Goal: Task Accomplishment & Management: Use online tool/utility

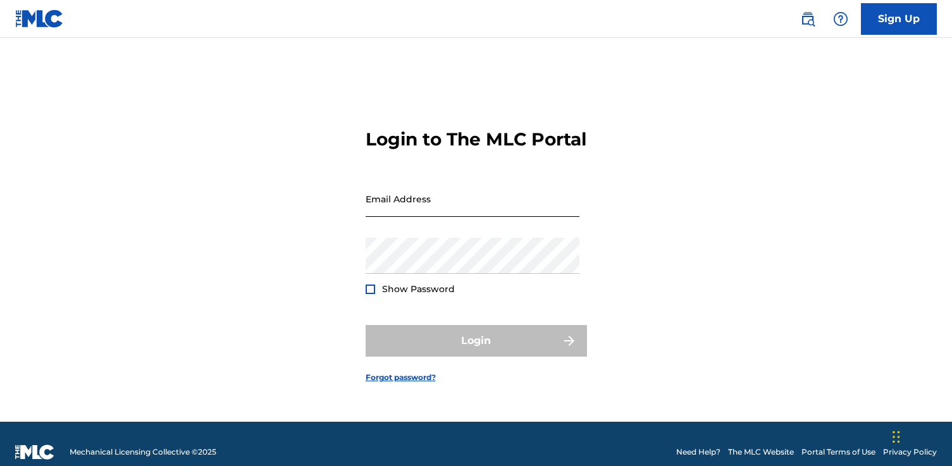
click at [438, 206] on input "Email Address" at bounding box center [473, 199] width 214 height 36
type input "[PERSON_NAME][EMAIL_ADDRESS][DOMAIN_NAME]"
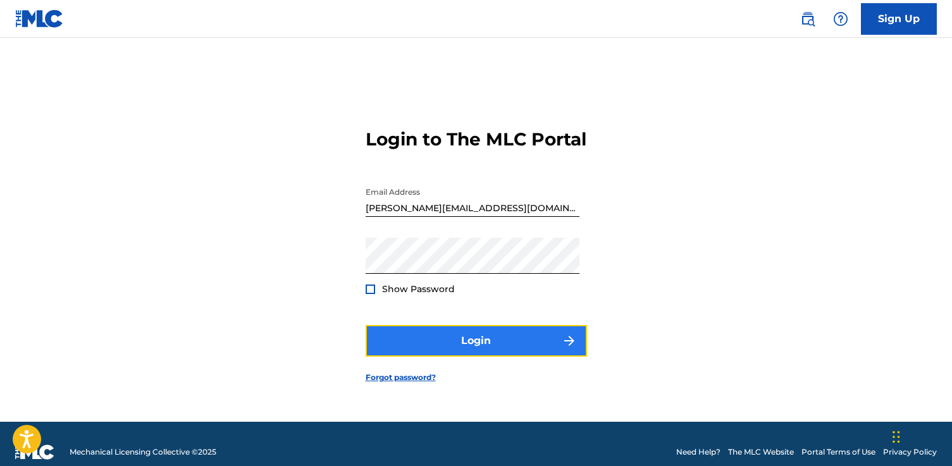
click at [460, 345] on button "Login" at bounding box center [476, 341] width 221 height 32
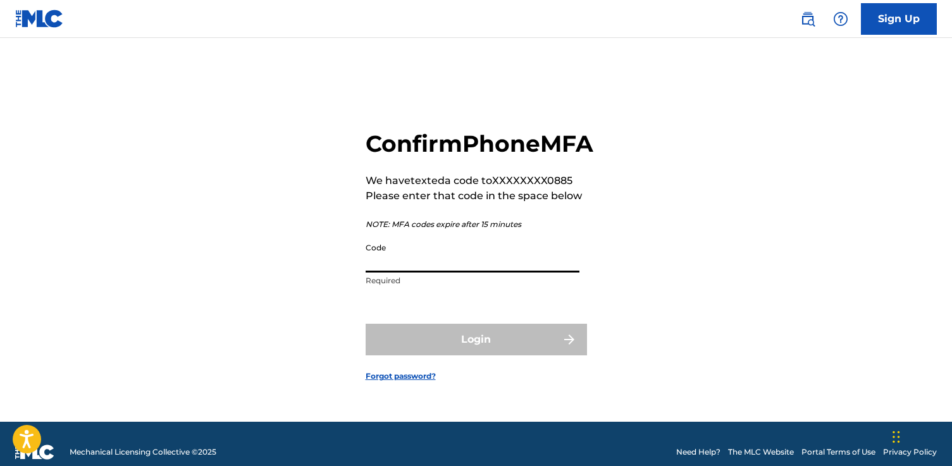
click at [416, 267] on input "Code" at bounding box center [473, 255] width 214 height 36
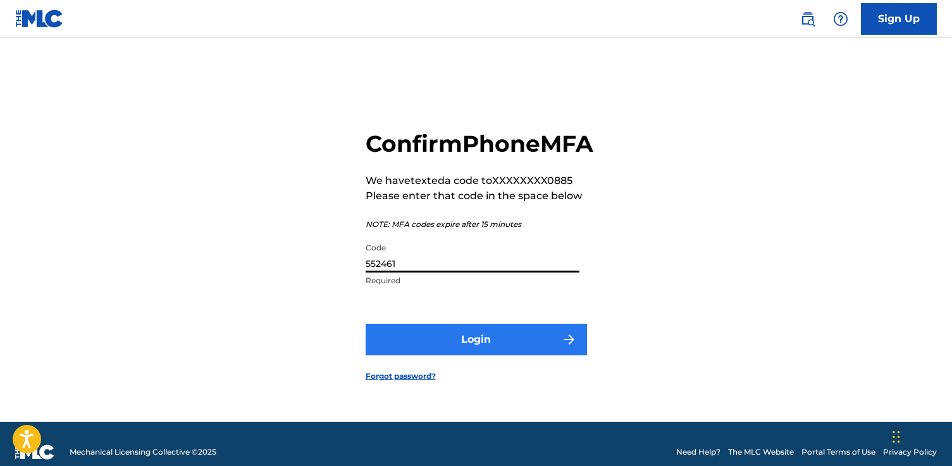
type input "552461"
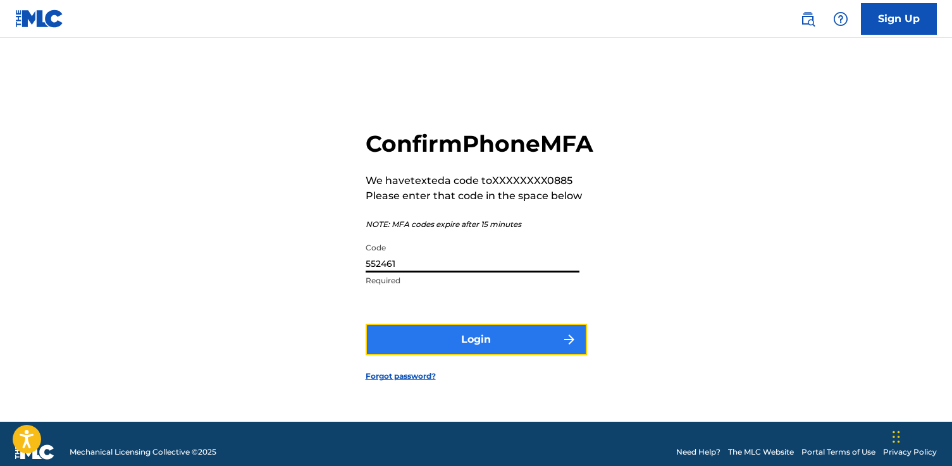
click at [449, 347] on button "Login" at bounding box center [476, 340] width 221 height 32
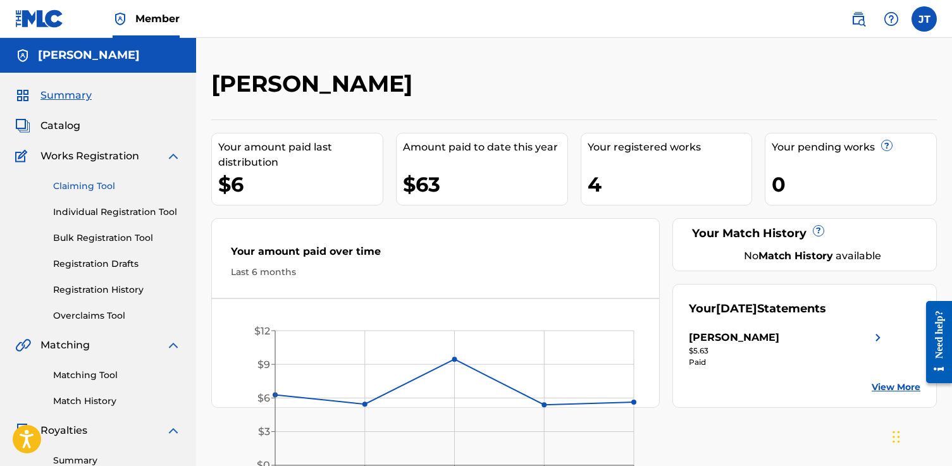
click at [108, 188] on link "Claiming Tool" at bounding box center [117, 186] width 128 height 13
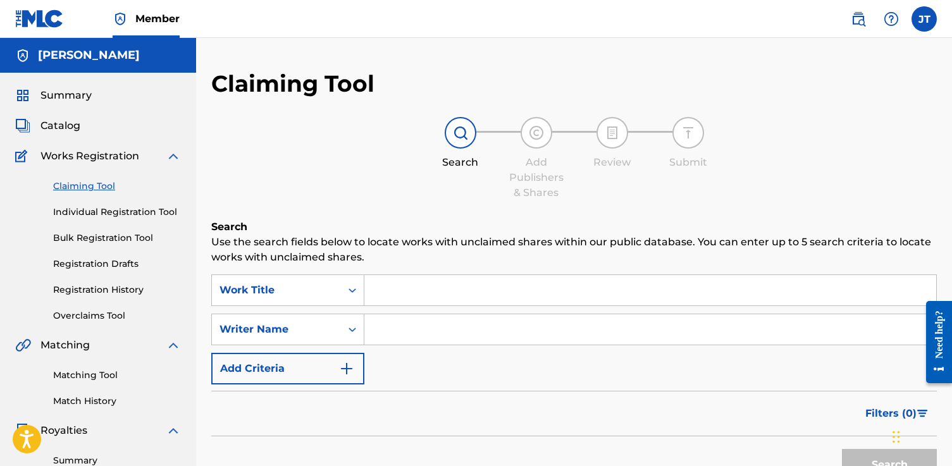
click at [381, 332] on input "Search Form" at bounding box center [650, 329] width 572 height 30
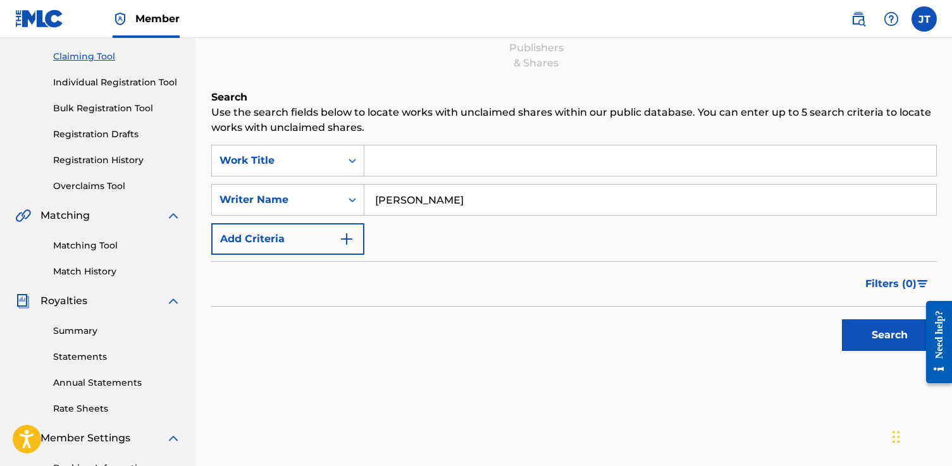
scroll to position [146, 0]
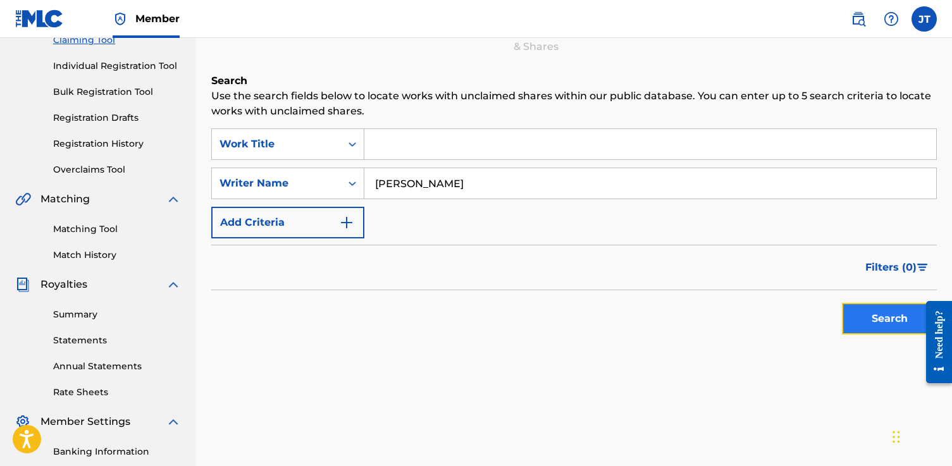
click at [867, 320] on button "Search" at bounding box center [889, 319] width 95 height 32
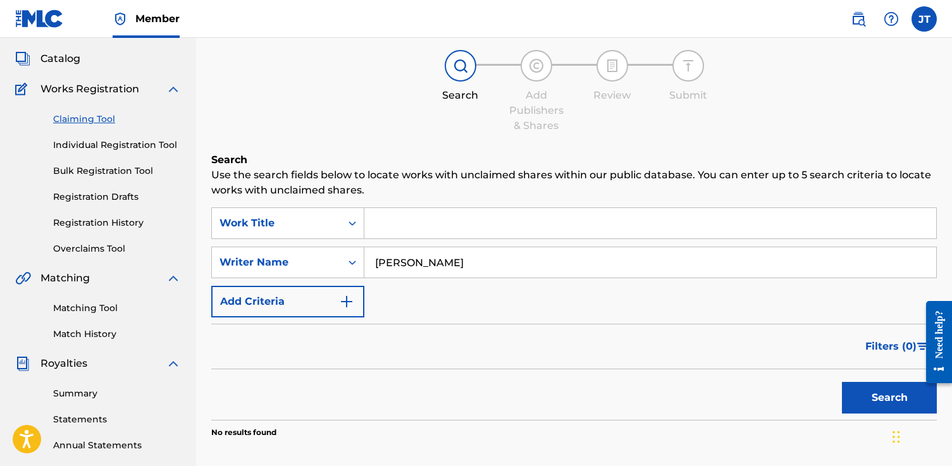
scroll to position [27, 0]
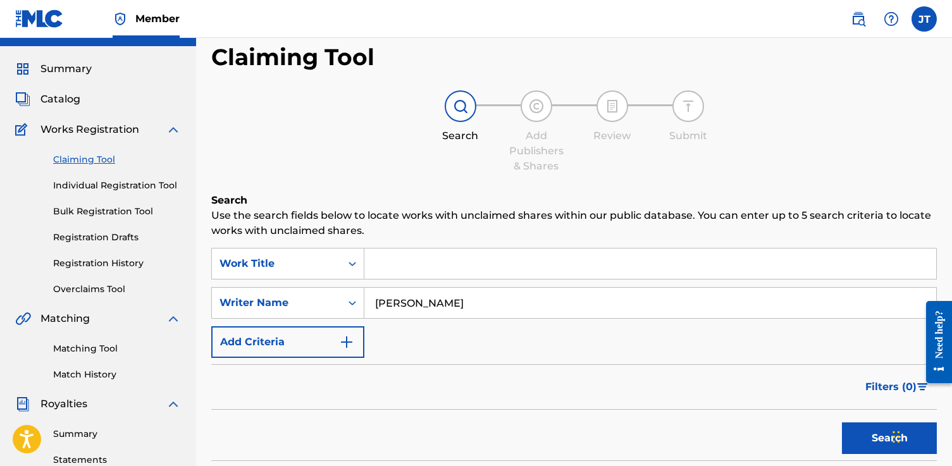
click at [397, 305] on input "[PERSON_NAME]" at bounding box center [650, 303] width 572 height 30
type input "[PERSON_NAME]"
click at [865, 444] on button "Search" at bounding box center [889, 439] width 95 height 32
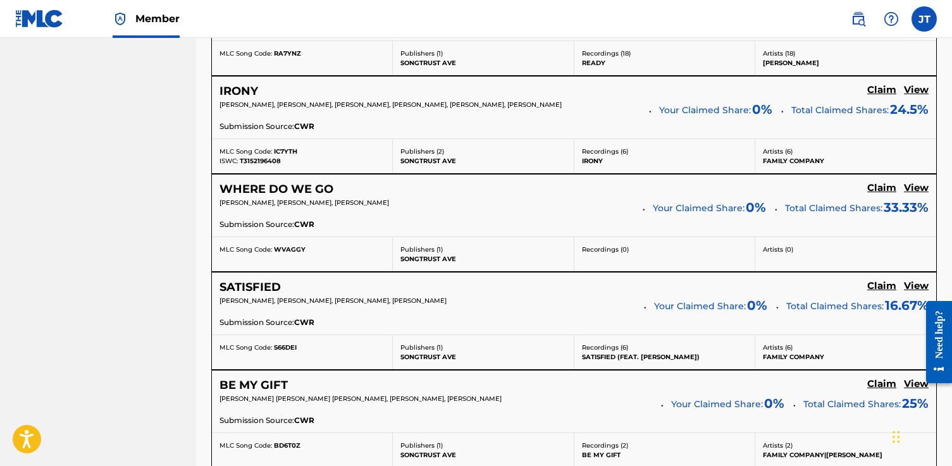
scroll to position [1136, 0]
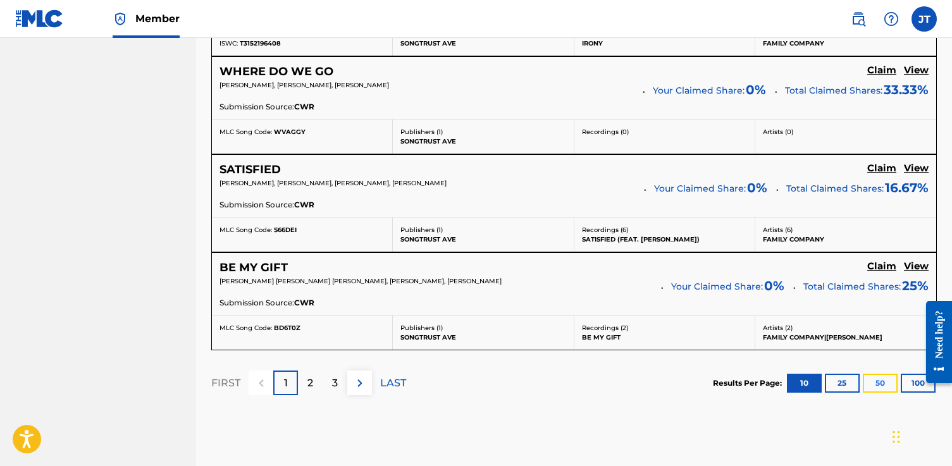
click at [883, 388] on button "50" at bounding box center [880, 383] width 35 height 19
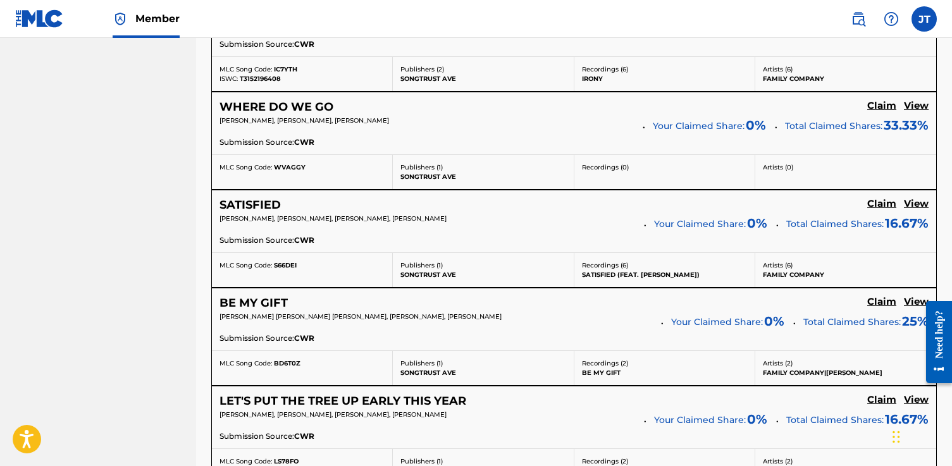
scroll to position [1098, 0]
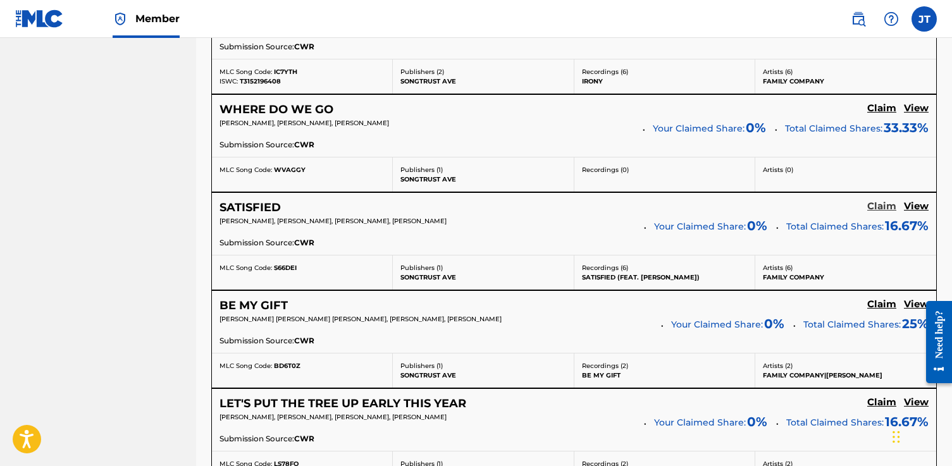
click at [879, 211] on h5 "Claim" at bounding box center [881, 207] width 29 height 12
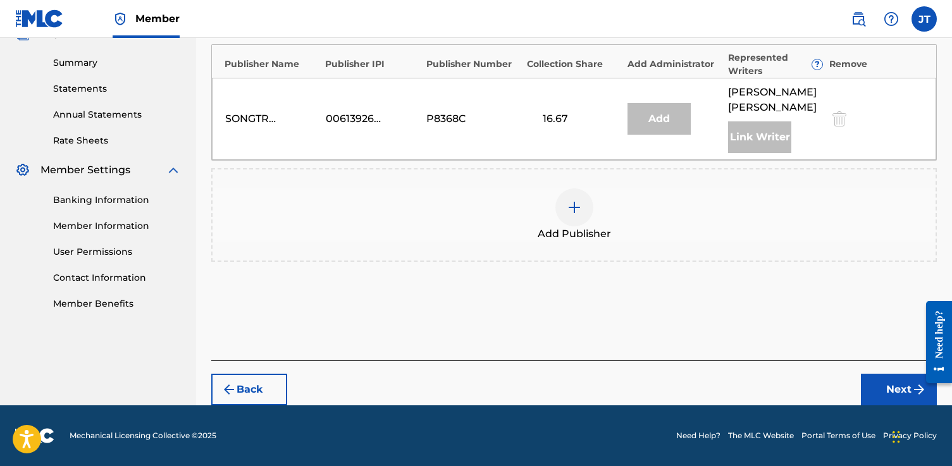
click at [666, 122] on div "Add" at bounding box center [659, 119] width 63 height 32
click at [666, 116] on div "Add" at bounding box center [659, 119] width 63 height 32
click at [888, 387] on button "Next" at bounding box center [899, 390] width 76 height 32
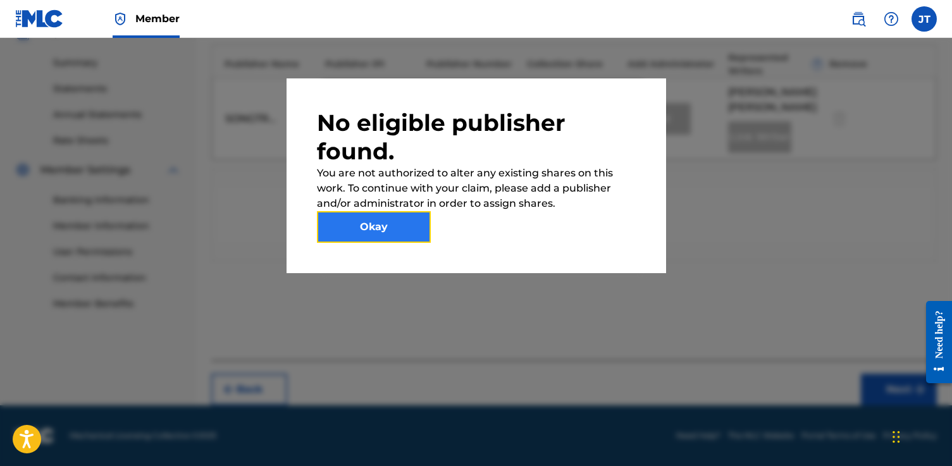
click at [404, 235] on button "Okay" at bounding box center [374, 227] width 114 height 32
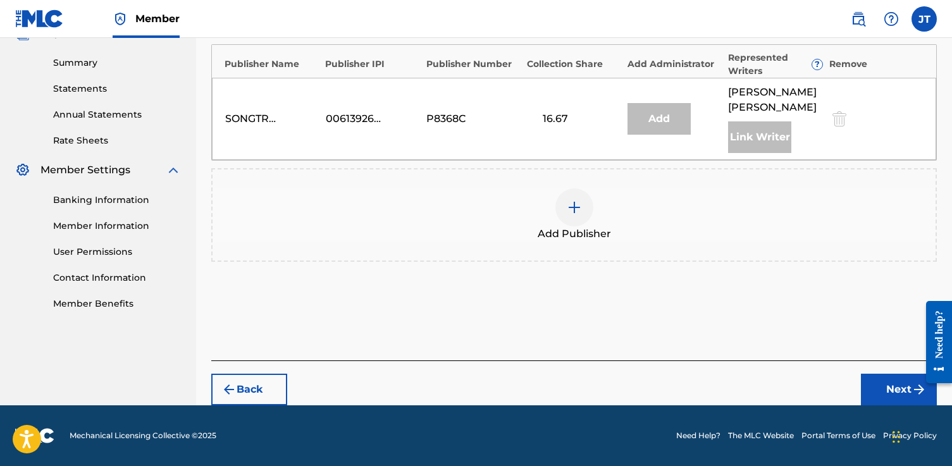
click at [345, 116] on div "00613926842" at bounding box center [354, 118] width 57 height 15
click at [430, 122] on div "P8368C" at bounding box center [454, 118] width 57 height 15
click at [238, 118] on div "SONGTRUST AVE" at bounding box center [253, 118] width 57 height 15
click at [451, 122] on div "P8368C" at bounding box center [454, 118] width 57 height 15
click at [542, 122] on div "16.67" at bounding box center [555, 118] width 57 height 15
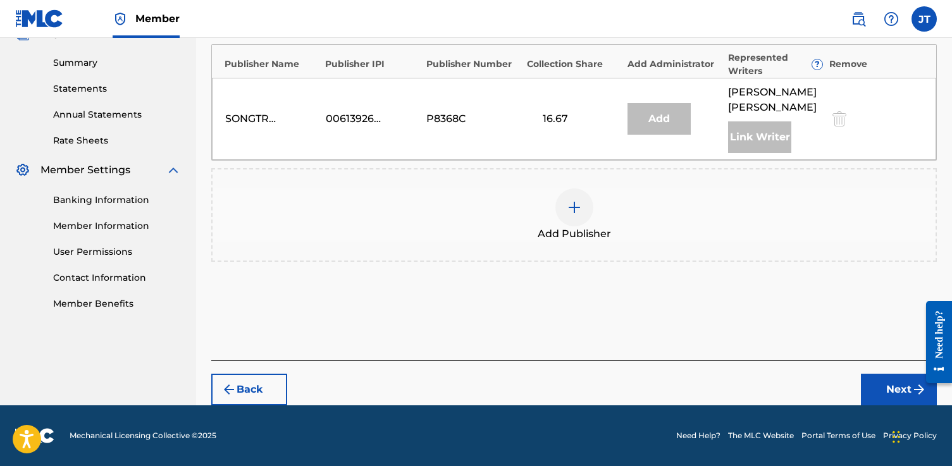
click at [550, 119] on div "16.67" at bounding box center [555, 118] width 57 height 15
click at [649, 115] on div "Add" at bounding box center [659, 119] width 63 height 32
click at [743, 137] on div "Link Writer" at bounding box center [759, 137] width 63 height 32
click at [748, 101] on span "[PERSON_NAME]" at bounding box center [775, 100] width 94 height 30
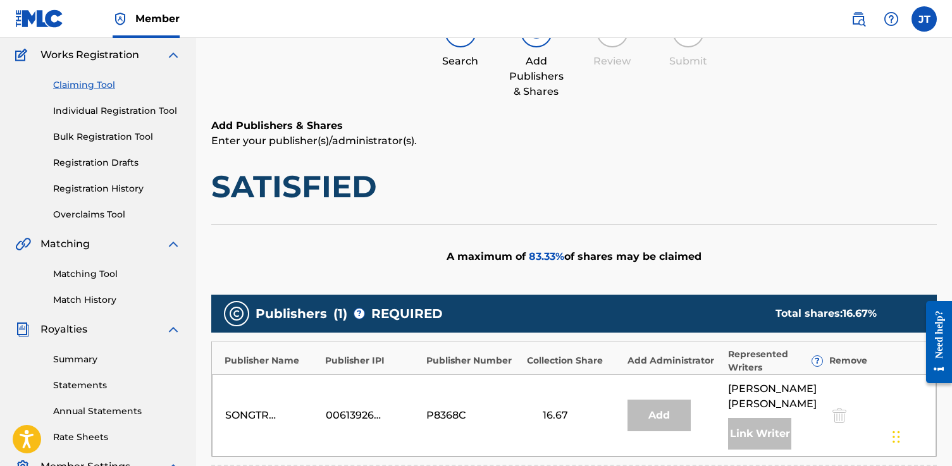
scroll to position [0, 0]
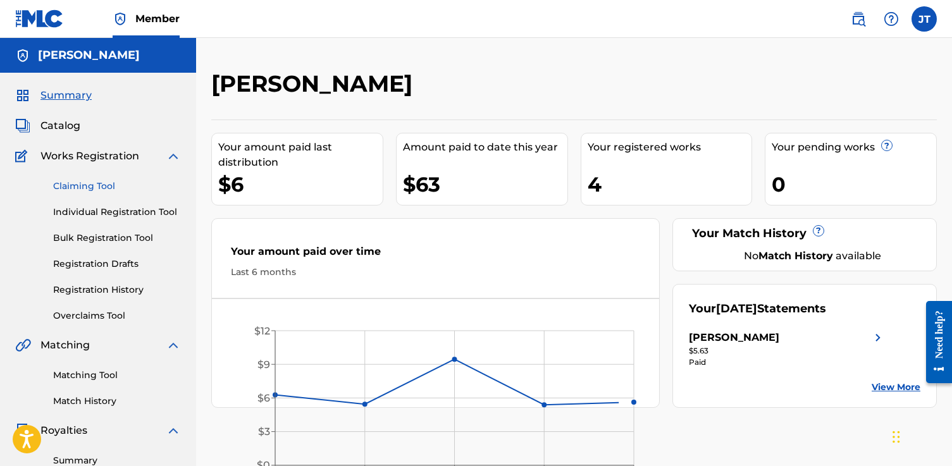
click at [80, 187] on link "Claiming Tool" at bounding box center [117, 186] width 128 height 13
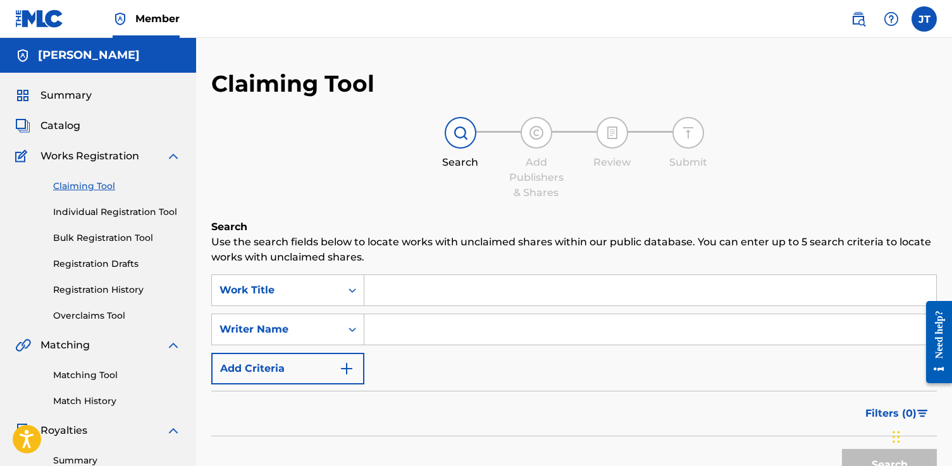
click at [418, 328] on input "Search Form" at bounding box center [650, 329] width 572 height 30
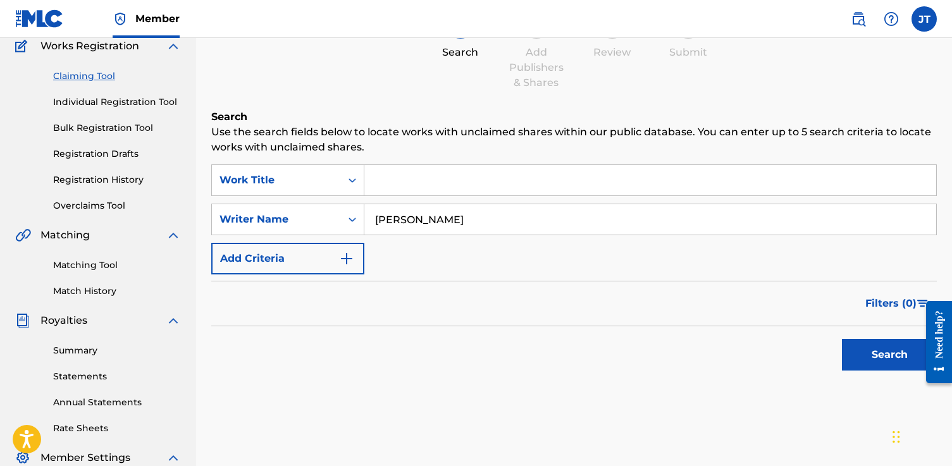
type input "[PERSON_NAME]"
click at [842, 339] on button "Search" at bounding box center [889, 355] width 95 height 32
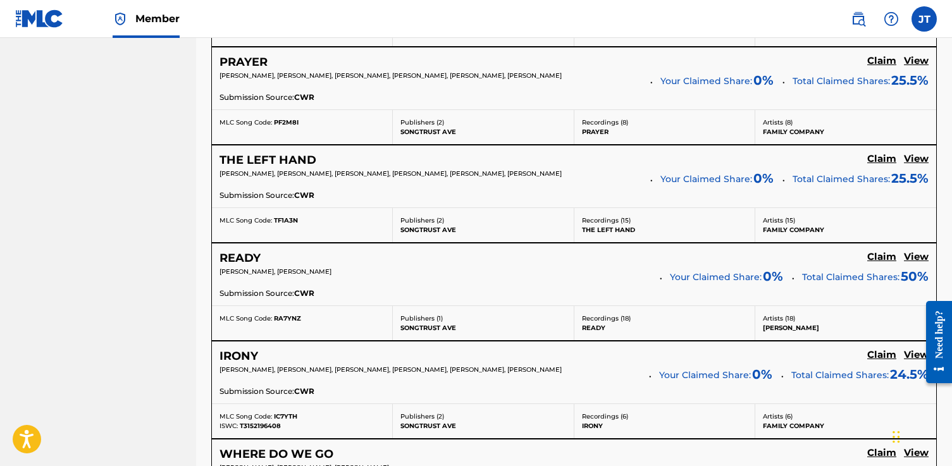
scroll to position [753, 0]
click at [887, 160] on h5 "Claim" at bounding box center [881, 158] width 29 height 12
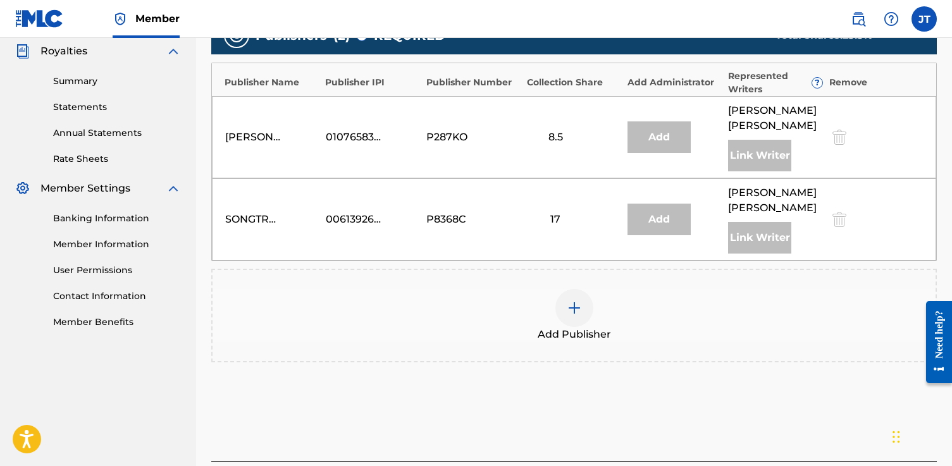
scroll to position [378, 0]
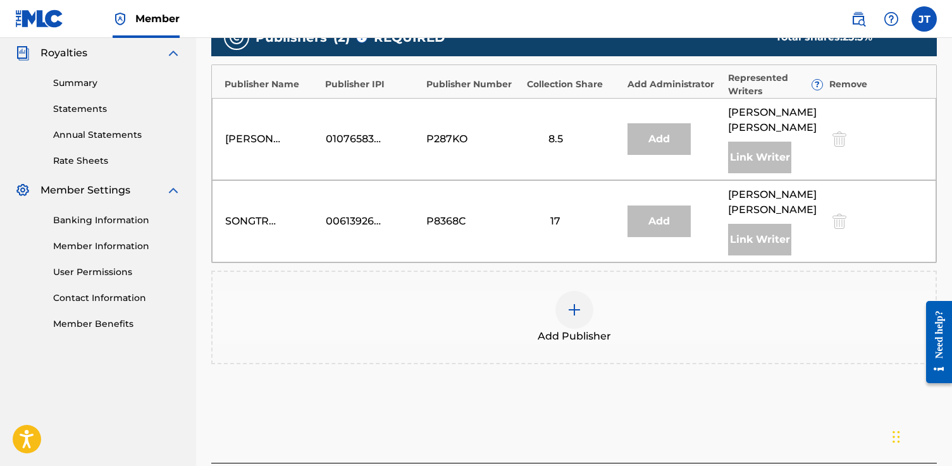
click at [557, 136] on div "8.5" at bounding box center [555, 139] width 57 height 15
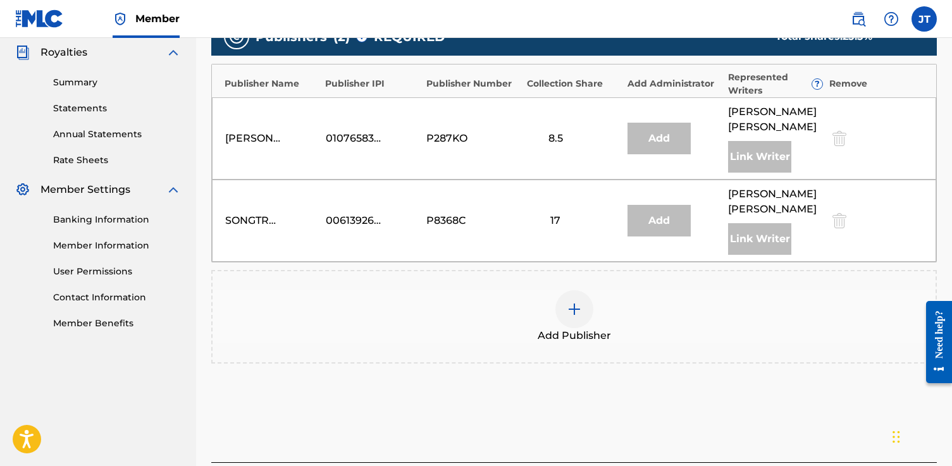
scroll to position [480, 0]
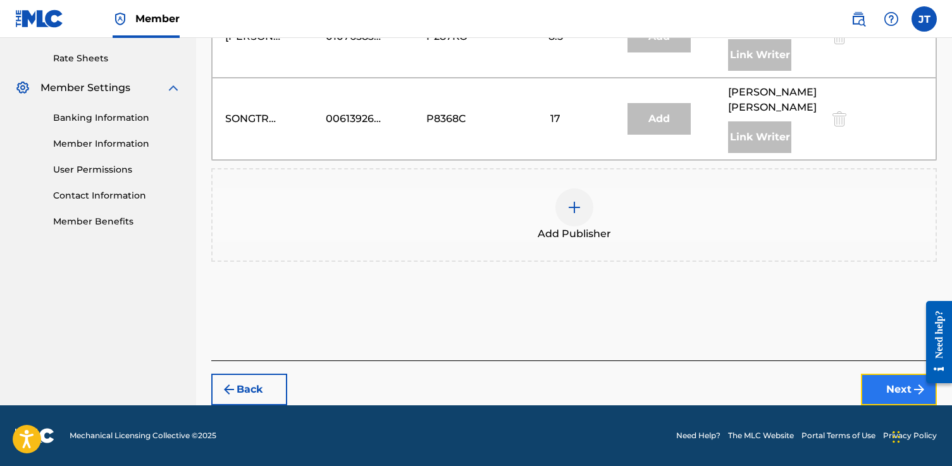
click at [888, 385] on button "Next" at bounding box center [899, 390] width 76 height 32
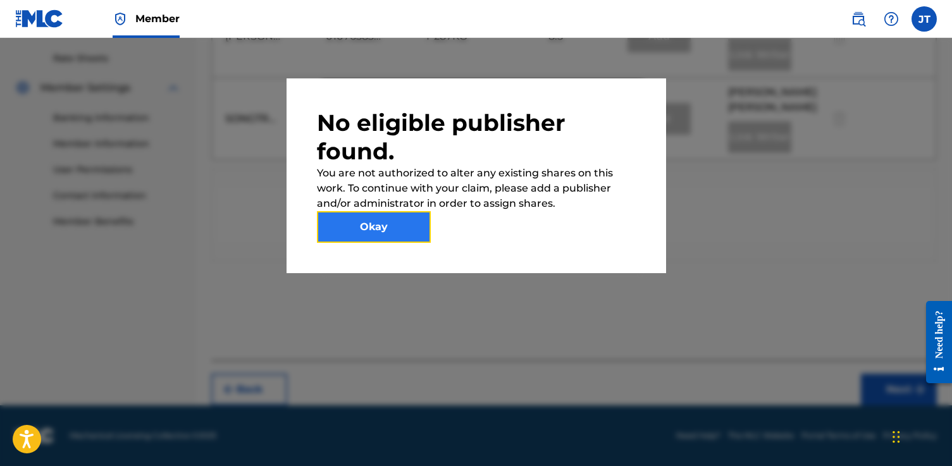
click at [396, 230] on button "Okay" at bounding box center [374, 227] width 114 height 32
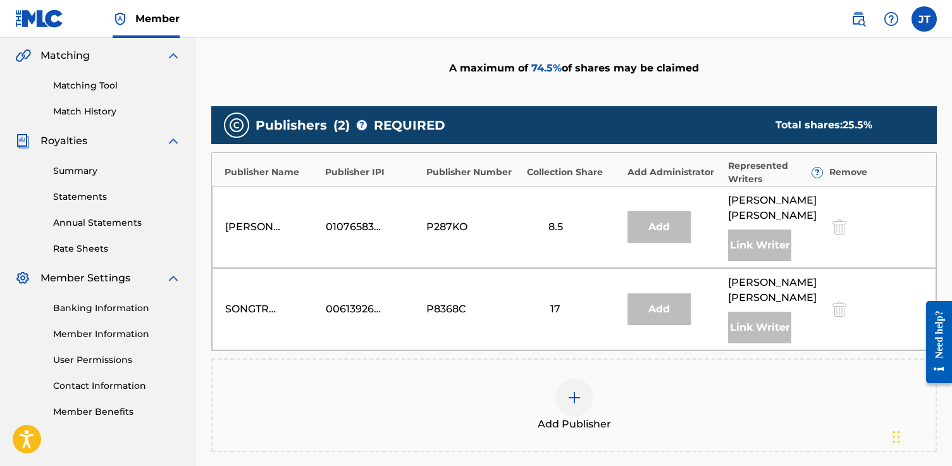
scroll to position [145, 0]
